Goal: Transaction & Acquisition: Download file/media

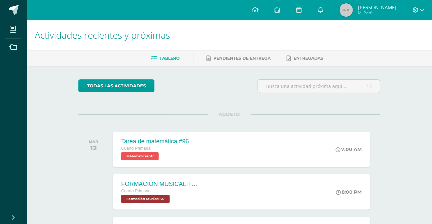
click at [410, 19] on div at bounding box center [418, 10] width 27 height 20
click at [416, 7] on span at bounding box center [418, 9] width 11 height 7
click at [401, 48] on span "Cerrar sesión" at bounding box center [401, 45] width 30 height 6
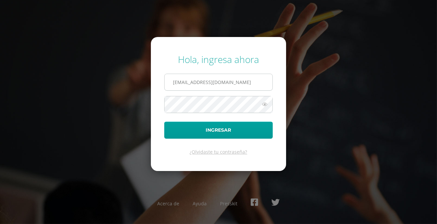
click at [248, 75] on input "2021020@laestrella.edu.gt" at bounding box center [219, 82] width 108 height 16
type input "2021326@laestrella.edu.gt"
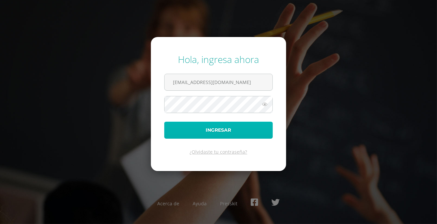
click at [220, 135] on button "Ingresar" at bounding box center [218, 130] width 109 height 17
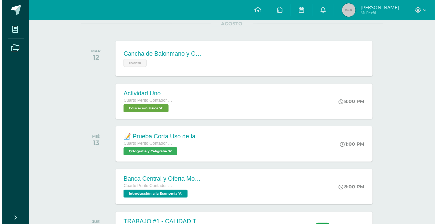
scroll to position [121, 0]
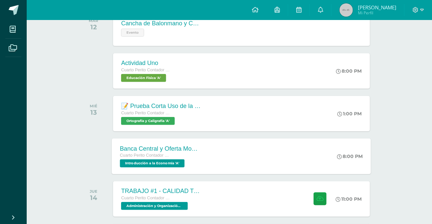
click at [197, 159] on div "Cuarto Perito Contador con Orientación en Computación" at bounding box center [160, 155] width 81 height 7
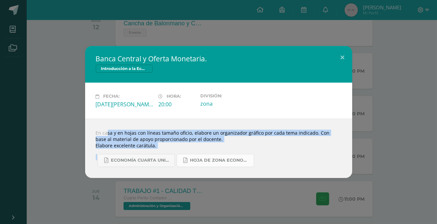
drag, startPoint x: 134, startPoint y: 131, endPoint x: 208, endPoint y: 163, distance: 81.1
click at [208, 163] on div "En casa y en hojas con líneas tamaño oficio, elabore un organizador gráfico por…" at bounding box center [218, 148] width 267 height 59
click at [134, 160] on span "ECONOMÍA CUARTA UNIDAD.pdf" at bounding box center [141, 160] width 60 height 5
